Goal: Task Accomplishment & Management: Use online tool/utility

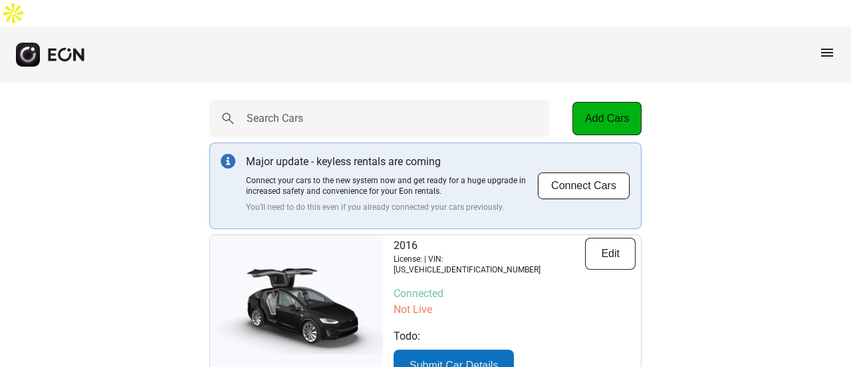
click at [827, 45] on span "menu" at bounding box center [827, 53] width 16 height 16
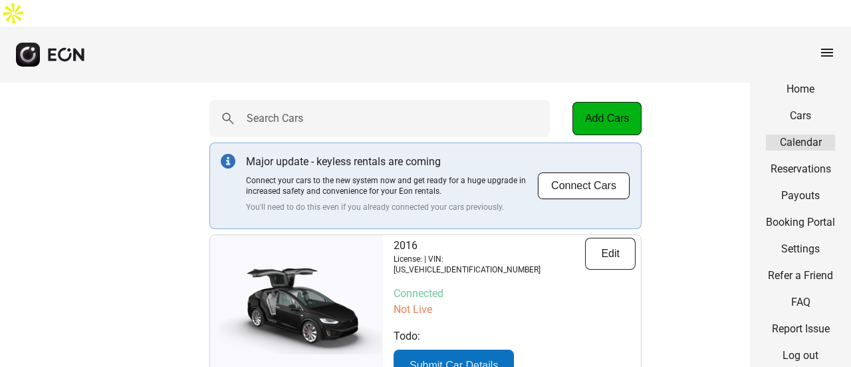
click at [802, 134] on link "Calendar" at bounding box center [800, 142] width 69 height 16
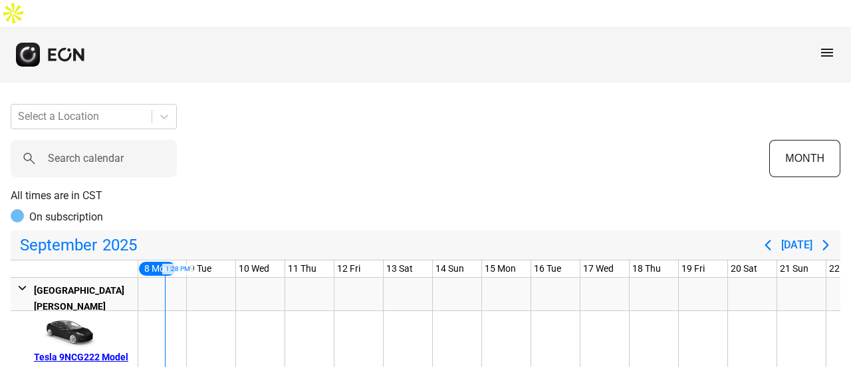
click at [832, 45] on span "menu" at bounding box center [827, 53] width 16 height 16
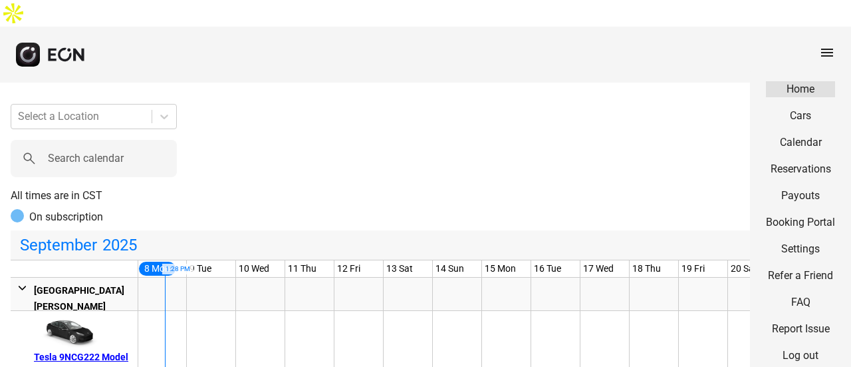
click at [800, 81] on link "Home" at bounding box center [800, 89] width 69 height 16
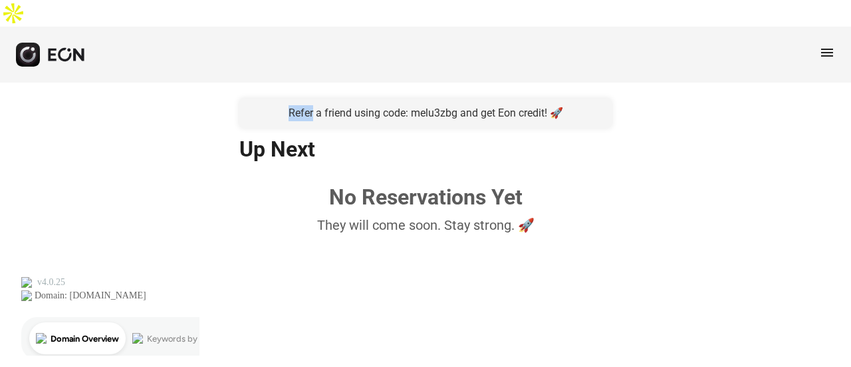
click at [824, 45] on div "menu" at bounding box center [827, 55] width 16 height 21
click at [821, 45] on span "menu" at bounding box center [827, 53] width 16 height 16
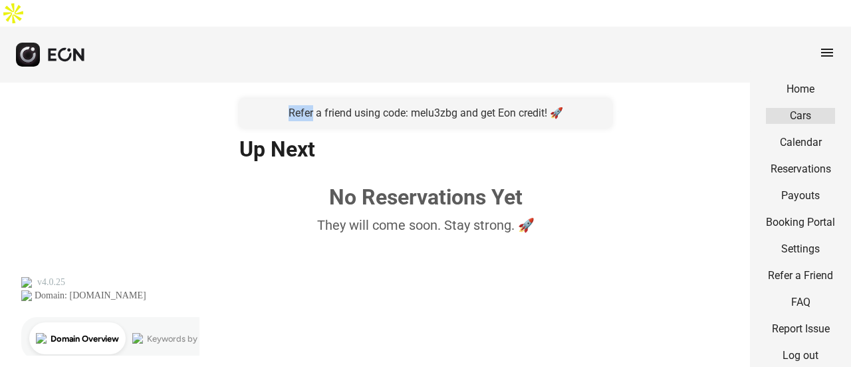
click at [802, 108] on link "Cars" at bounding box center [800, 116] width 69 height 16
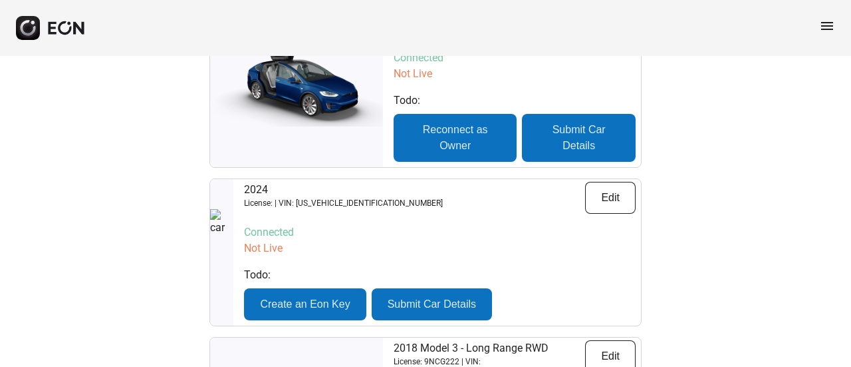
scroll to position [599, 0]
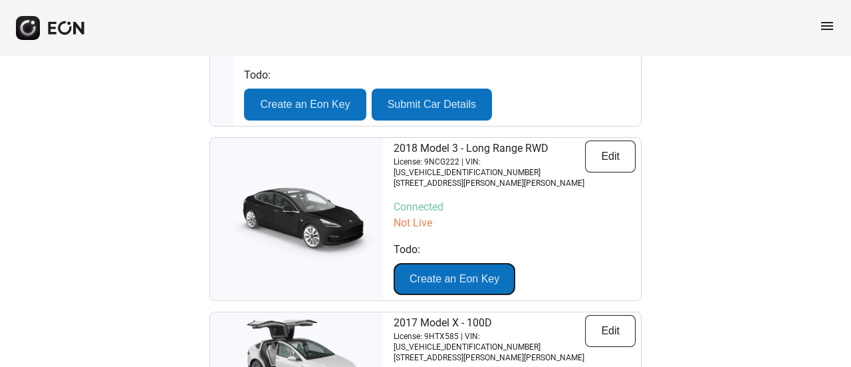
click at [408, 263] on button "Create an Eon Key" at bounding box center [455, 279] width 122 height 32
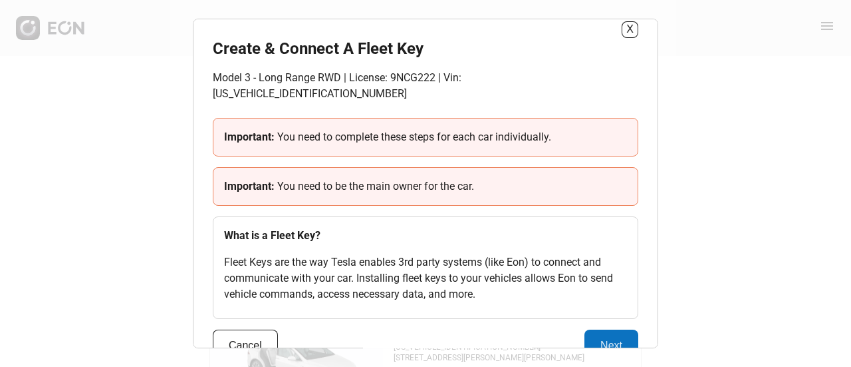
scroll to position [32, 0]
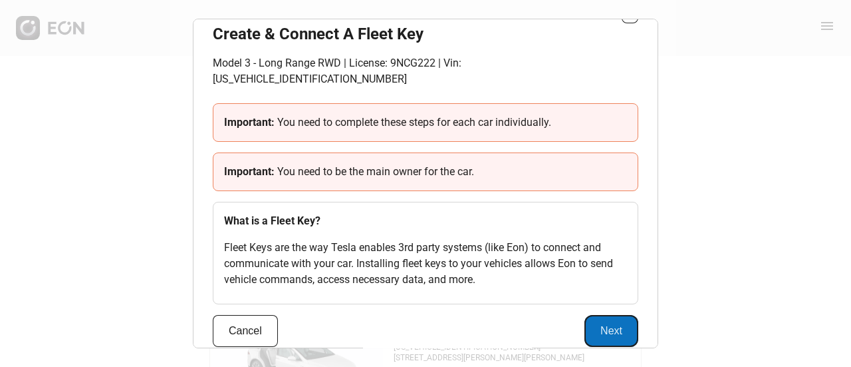
click at [619, 320] on button "Next" at bounding box center [612, 331] width 54 height 32
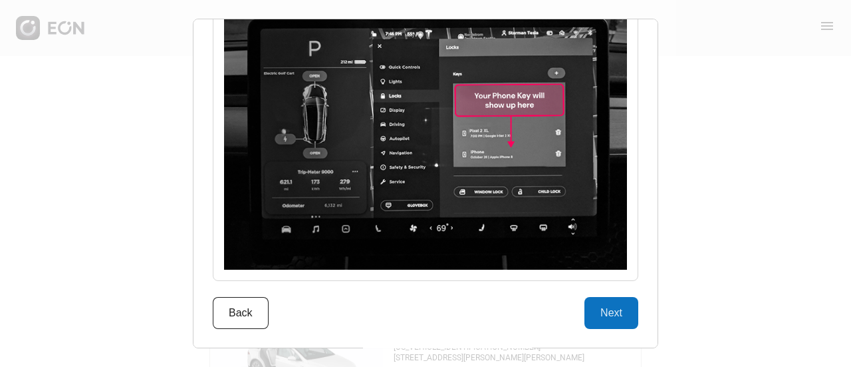
scroll to position [1792, 0]
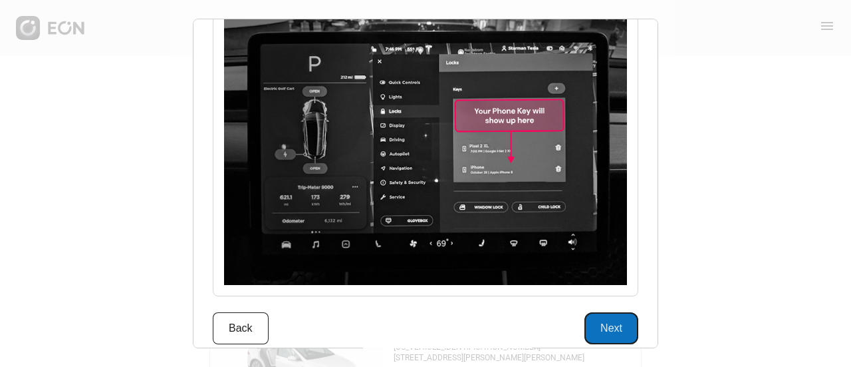
click at [607, 313] on button "Next" at bounding box center [612, 328] width 54 height 32
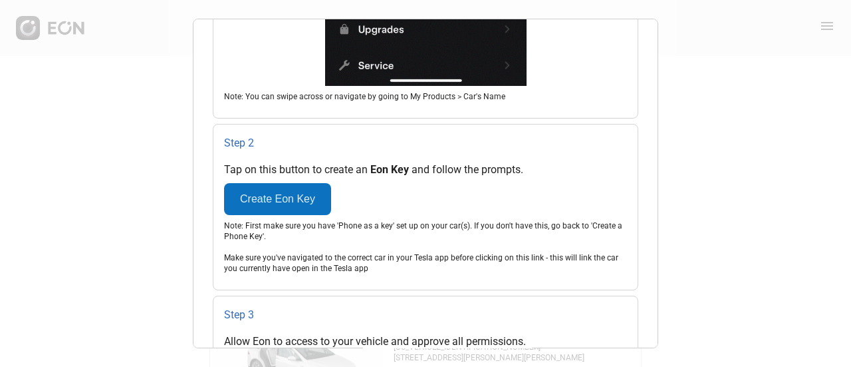
scroll to position [817, 0]
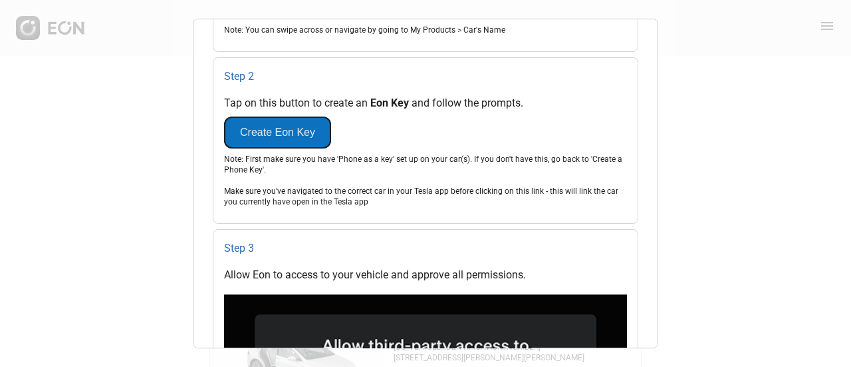
click at [271, 127] on button "Create Eon Key" at bounding box center [277, 132] width 107 height 32
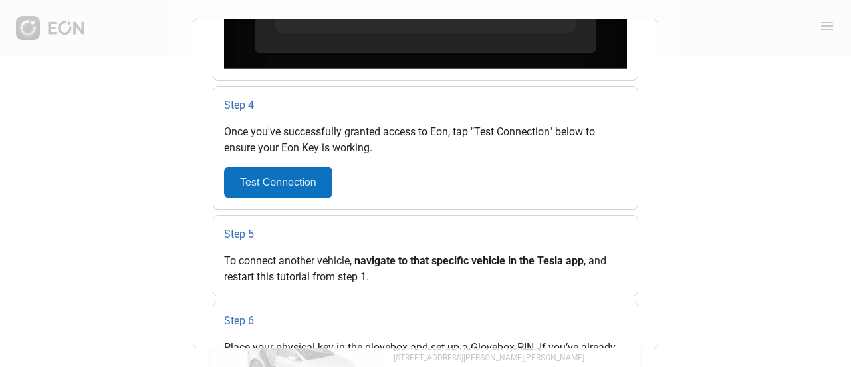
scroll to position [1415, 0]
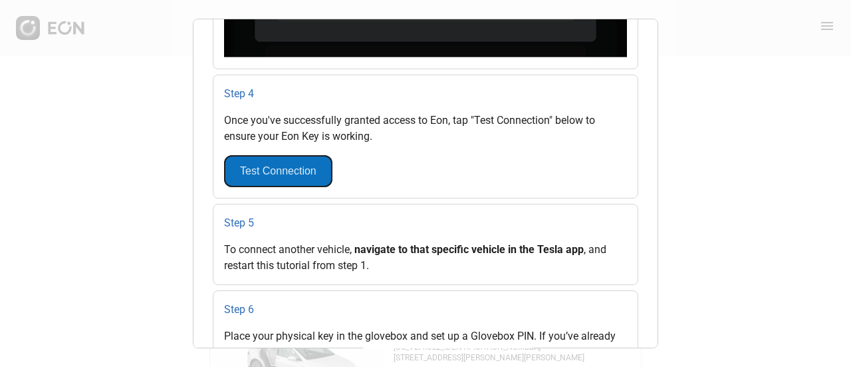
click at [292, 163] on button "Test Connection" at bounding box center [278, 171] width 108 height 32
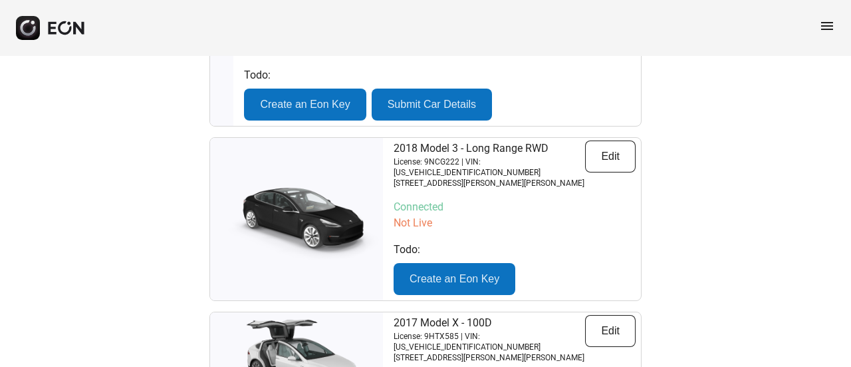
click at [411, 215] on p "Not Live" at bounding box center [515, 223] width 242 height 16
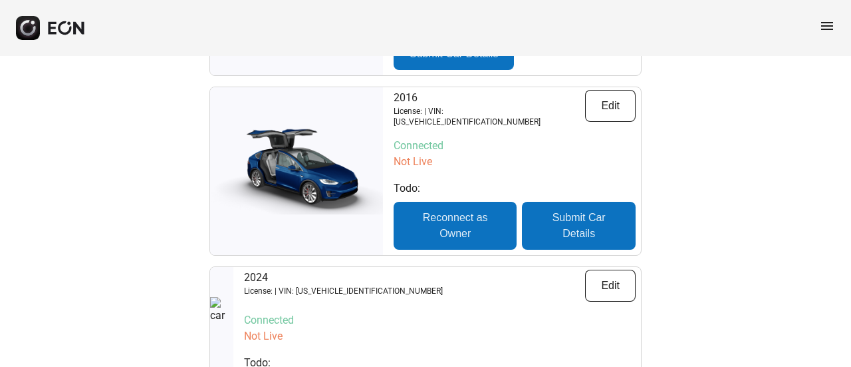
scroll to position [599, 0]
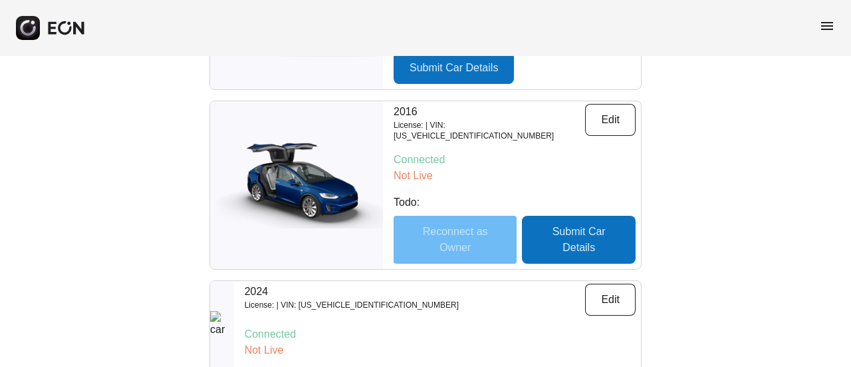
scroll to position [410, 0]
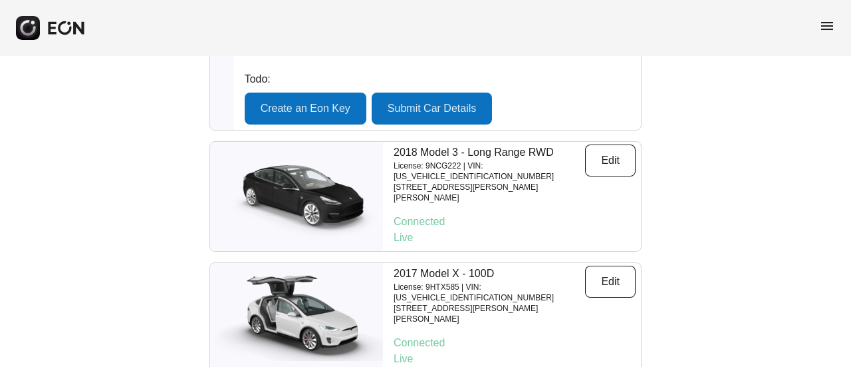
click at [404, 204] on div "2018 Model 3 - Long Range RWD License: 9NCG222 | VIN: 5YJ3E1EA2JF075937 82 Kari…" at bounding box center [514, 196] width 253 height 109
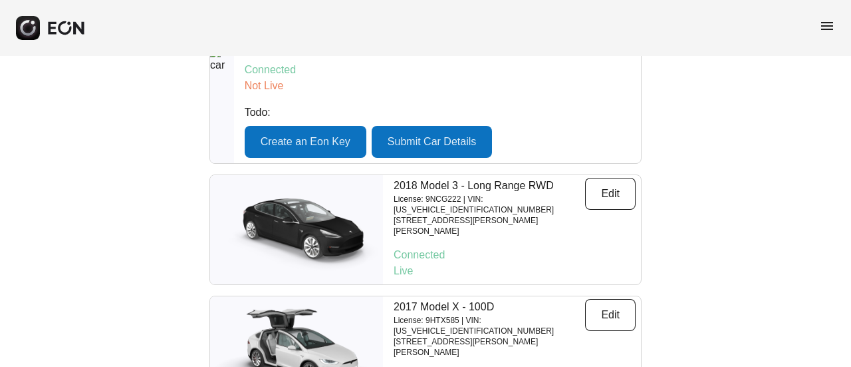
click at [403, 204] on div "2018 Model 3 - Long Range RWD License: 9NCG222 | VIN: 5YJ3E1EA2JF075937 82 Kari…" at bounding box center [514, 229] width 253 height 109
click at [406, 263] on p "Live" at bounding box center [515, 271] width 242 height 16
type textarea "****"
click at [406, 263] on p "Live" at bounding box center [515, 271] width 242 height 16
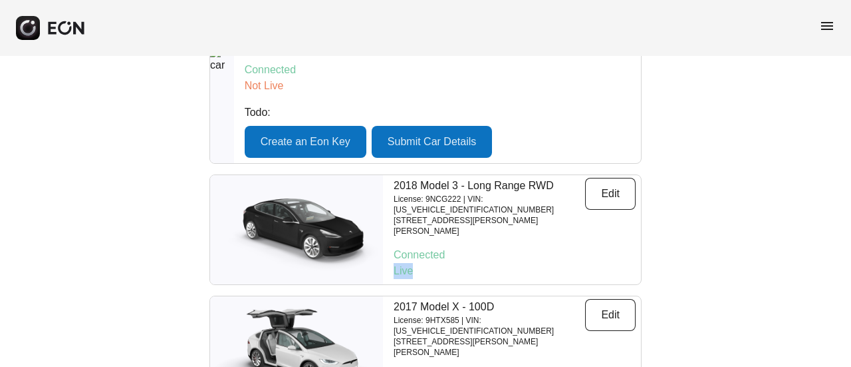
click at [406, 263] on p "Live" at bounding box center [515, 271] width 242 height 16
click at [443, 263] on p "Live" at bounding box center [515, 271] width 242 height 16
click at [443, 247] on p "Connected" at bounding box center [515, 255] width 242 height 16
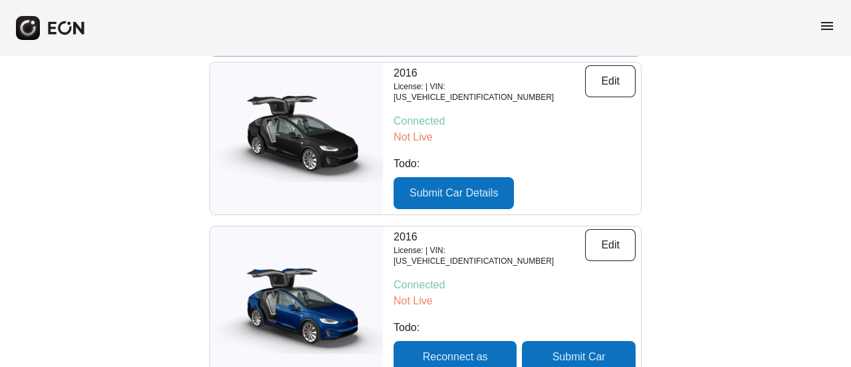
scroll to position [69, 0]
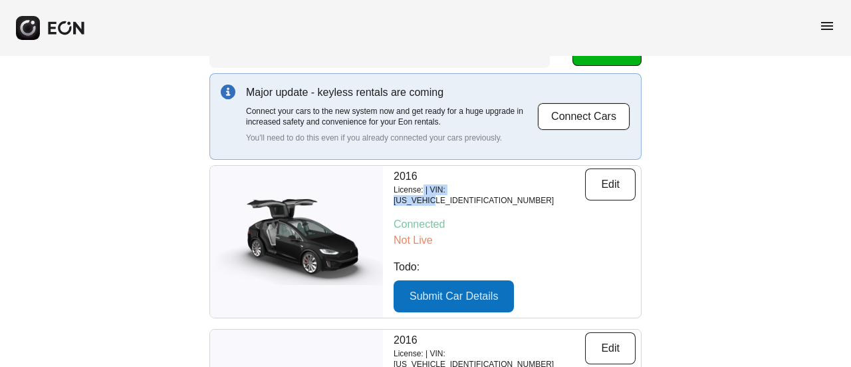
drag, startPoint x: 424, startPoint y: 166, endPoint x: 495, endPoint y: 164, distance: 70.5
click at [495, 184] on p "License: | VIN: [US_VEHICLE_IDENTIFICATION_NUMBER]" at bounding box center [490, 194] width 192 height 21
click at [461, 174] on div "2016 License: | VIN: 5YJXCAE20GF004888 Edit Connected Not Live Todo: Submit Car…" at bounding box center [514, 242] width 253 height 152
click at [403, 184] on p "License: | VIN: [US_VEHICLE_IDENTIFICATION_NUMBER]" at bounding box center [490, 194] width 192 height 21
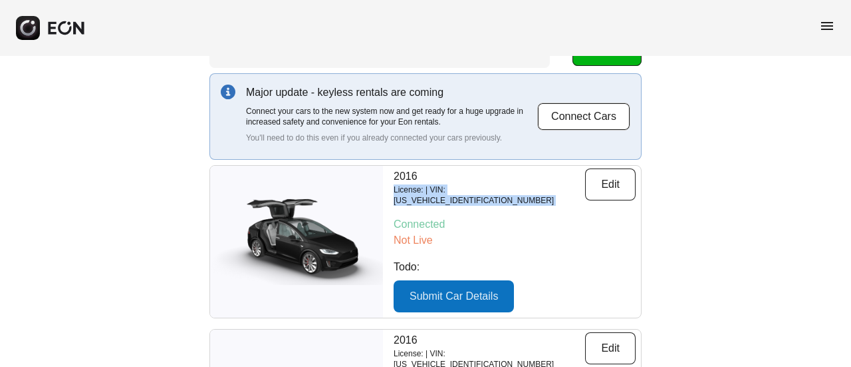
click at [403, 184] on p "License: | VIN: [US_VEHICLE_IDENTIFICATION_NUMBER]" at bounding box center [490, 194] width 192 height 21
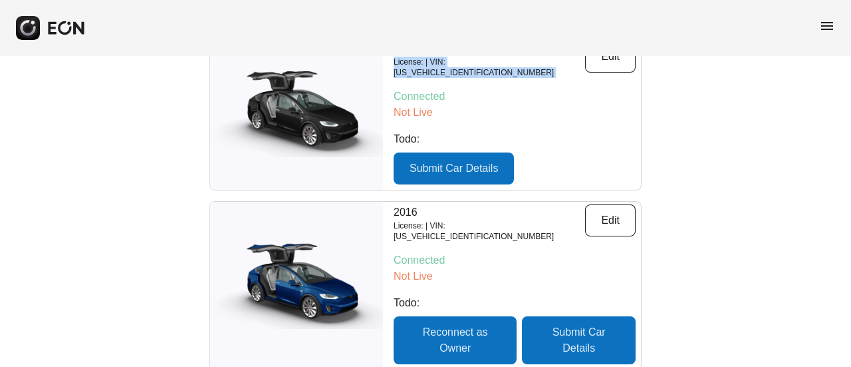
scroll to position [335, 0]
